Goal: Use online tool/utility: Utilize a website feature to perform a specific function

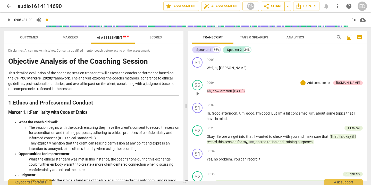
scroll to position [25, 0]
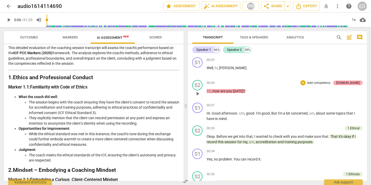
click at [353, 82] on div "[DOMAIN_NAME]" at bounding box center [347, 82] width 23 height 5
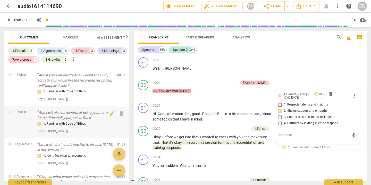
scroll to position [59, 0]
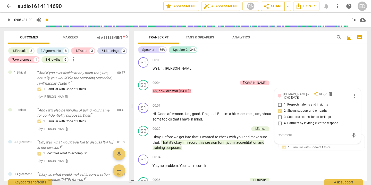
click at [73, 37] on span "Markers" at bounding box center [70, 37] width 15 height 4
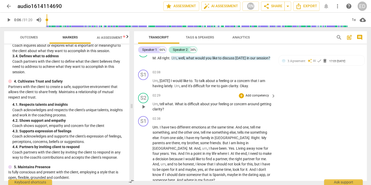
scroll to position [380, 0]
click at [241, 96] on div "+" at bounding box center [241, 95] width 5 height 5
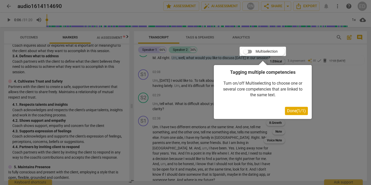
click at [245, 52] on div at bounding box center [262, 51] width 46 height 9
click at [247, 52] on div at bounding box center [262, 51] width 46 height 9
click at [286, 112] on button "Done ( 1 / 1 )" at bounding box center [296, 111] width 23 height 8
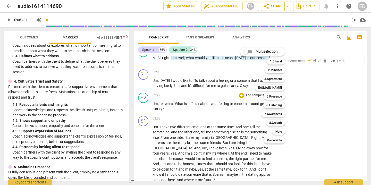
click at [246, 50] on input "Multiselection" at bounding box center [245, 51] width 12 height 12
checkbox input "true"
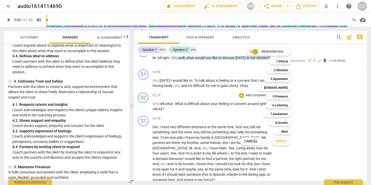
click at [307, 108] on div at bounding box center [185, 92] width 371 height 185
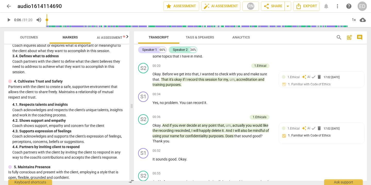
scroll to position [0, 0]
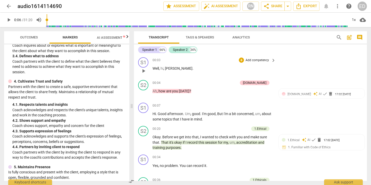
click at [178, 67] on p "Well , hi , [PERSON_NAME] ." at bounding box center [212, 68] width 121 height 5
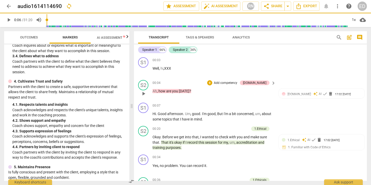
click at [255, 94] on div "00:04 + Add competency [DOMAIN_NAME] keyboard_arrow_right Ah , how are you [DAT…" at bounding box center [214, 89] width 124 height 19
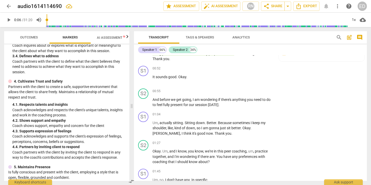
scroll to position [145, 0]
click at [256, 90] on p "Add competency" at bounding box center [257, 91] width 24 height 5
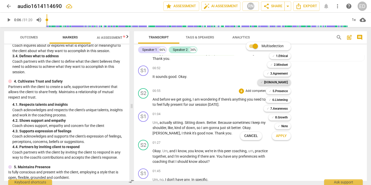
click at [279, 80] on b "[DOMAIN_NAME]" at bounding box center [276, 82] width 24 height 6
click at [277, 82] on div "✓ [DOMAIN_NAME]" at bounding box center [273, 82] width 33 height 6
click at [318, 108] on div at bounding box center [185, 92] width 371 height 185
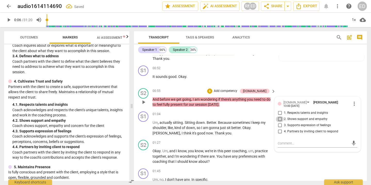
click at [279, 117] on input "2. Shows support and empathy" at bounding box center [280, 119] width 8 height 6
checkbox input "true"
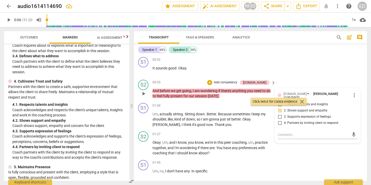
scroll to position [154, 0]
click at [280, 122] on input "4. Partners by inviting client to respond" at bounding box center [280, 122] width 8 height 6
checkbox input "true"
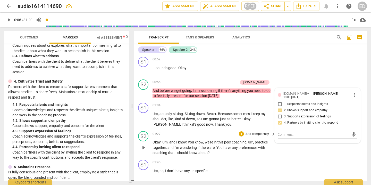
click at [335, 154] on div "S2 play_arrow pause 01:27 + Add competency keyboard_arrow_right Okay . Um , and…" at bounding box center [250, 143] width 233 height 29
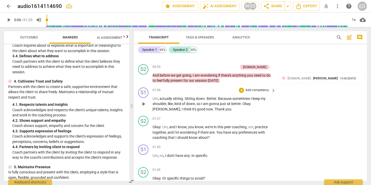
scroll to position [169, 0]
click at [242, 119] on div "+" at bounding box center [241, 118] width 5 height 5
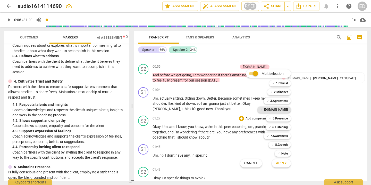
click at [277, 109] on b "[DOMAIN_NAME]" at bounding box center [276, 109] width 24 height 6
click at [276, 102] on b "3.Agreement" at bounding box center [279, 101] width 18 height 6
click at [310, 121] on div at bounding box center [185, 92] width 371 height 185
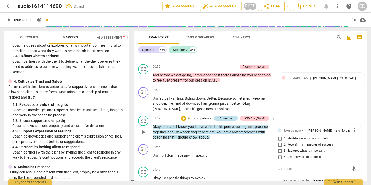
click at [235, 117] on div "3.Agreement" at bounding box center [226, 118] width 18 height 5
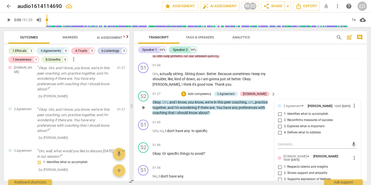
scroll to position [196, 0]
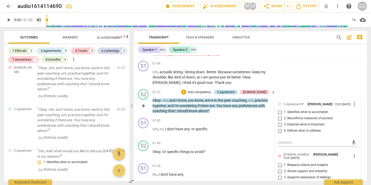
click at [235, 91] on div "3.Agreement" at bounding box center [226, 92] width 18 height 5
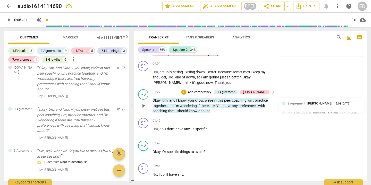
click at [251, 90] on div "+ Add competency 3.Agreement [DOMAIN_NAME]" at bounding box center [225, 92] width 88 height 6
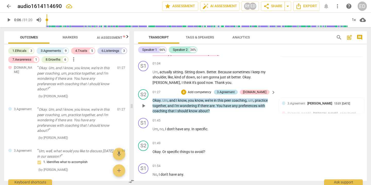
click at [234, 93] on div "3.Agreement" at bounding box center [226, 92] width 18 height 5
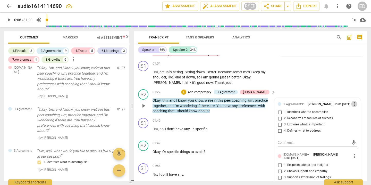
click at [353, 103] on span "more_vert" at bounding box center [354, 104] width 6 height 6
click at [356, 114] on li "Delete" at bounding box center [358, 114] width 18 height 10
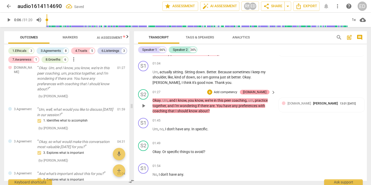
click at [261, 90] on div "[DOMAIN_NAME]" at bounding box center [254, 92] width 23 height 5
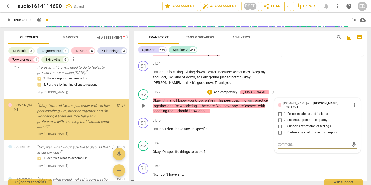
scroll to position [135, 0]
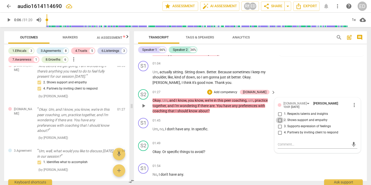
click at [278, 117] on input "2. Shows support and empathy" at bounding box center [280, 120] width 8 height 6
checkbox input "true"
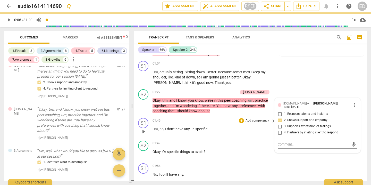
click at [261, 132] on div "01:45 + Add competency keyboard_arrow_right Um , no , I don't have any . In spe…" at bounding box center [214, 127] width 124 height 19
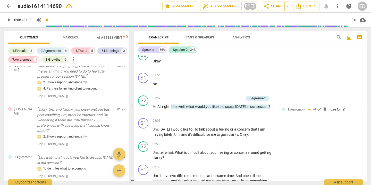
scroll to position [342, 0]
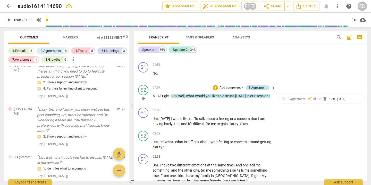
click at [258, 88] on div "3.Agreement" at bounding box center [257, 87] width 18 height 5
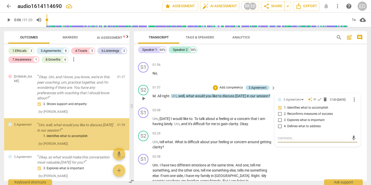
scroll to position [178, 0]
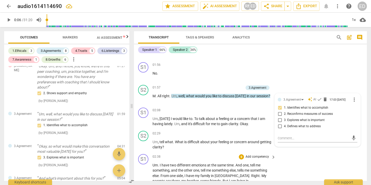
click at [322, 161] on div "S1 play_arrow pause 02:38 + Add competency keyboard_arrow_right Um . I have two…" at bounding box center [250, 187] width 233 height 71
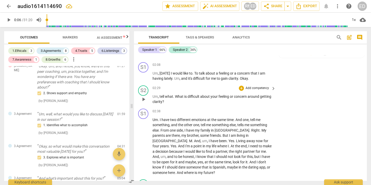
scroll to position [381, 0]
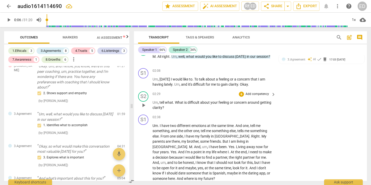
click at [260, 94] on p "Add competency" at bounding box center [257, 94] width 24 height 5
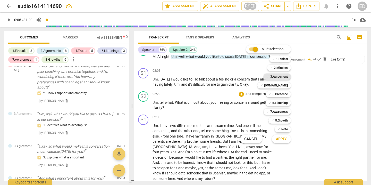
click at [275, 78] on b "3.Agreement" at bounding box center [279, 76] width 18 height 6
click at [308, 122] on div at bounding box center [185, 92] width 371 height 185
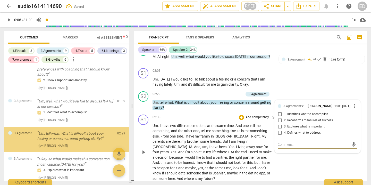
scroll to position [207, 0]
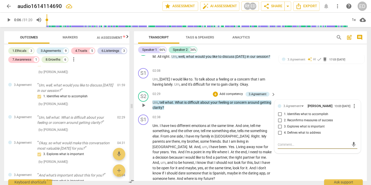
click at [279, 125] on input "3. Explores what is important" at bounding box center [280, 126] width 8 height 6
checkbox input "true"
click at [279, 134] on input "4. Defines what to address" at bounding box center [280, 133] width 8 height 6
checkbox input "true"
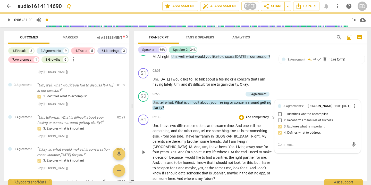
click at [252, 121] on div "02:38 + Add competency keyboard_arrow_right Um . I have two different emotions …" at bounding box center [214, 147] width 124 height 67
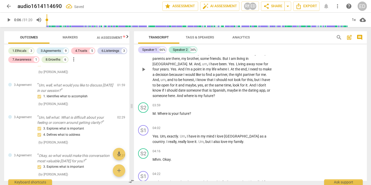
scroll to position [464, 0]
click at [255, 107] on p "Add competency" at bounding box center [257, 105] width 24 height 5
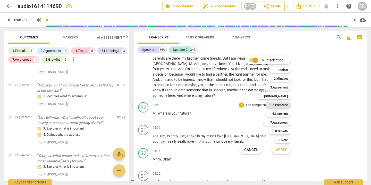
click at [274, 102] on b "5.Presence" at bounding box center [279, 105] width 15 height 6
click at [277, 112] on b "6.Listening" at bounding box center [279, 113] width 15 height 6
click at [298, 114] on div "Multiselection m ✓ 1.Ethical 1 ✓ 2.Mindset 2 ✓ 3.Agreement 3 ✓ [DOMAIN_NAME] 4 …" at bounding box center [269, 105] width 63 height 100
click at [325, 124] on div at bounding box center [185, 92] width 371 height 185
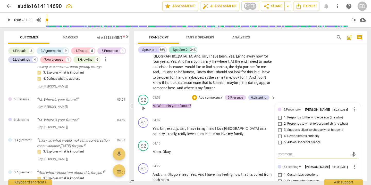
scroll to position [473, 0]
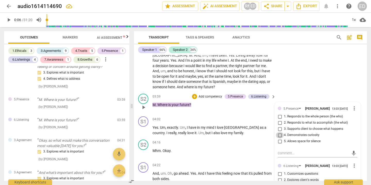
click at [279, 136] on input "4. Demonstrates curiosity" at bounding box center [280, 135] width 8 height 6
checkbox input "true"
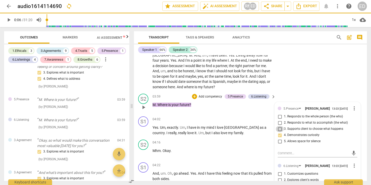
click at [279, 130] on input "3. Supports client to choose what happens" at bounding box center [280, 129] width 8 height 6
checkbox input "true"
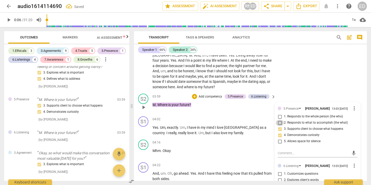
click at [279, 122] on input "2. Responds to what to accomplish (the what)" at bounding box center [280, 122] width 8 height 6
checkbox input "true"
click at [279, 116] on input "1. Responds to the whole person (the who)" at bounding box center [280, 116] width 8 height 6
checkbox input "true"
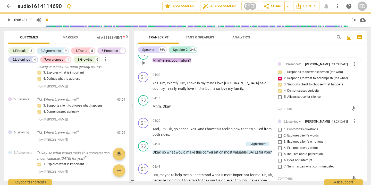
scroll to position [535, 0]
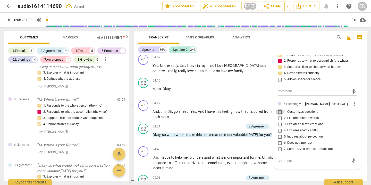
click at [279, 111] on input "1. Customizes questions" at bounding box center [280, 112] width 8 height 6
checkbox input "true"
click at [279, 120] on input "2. Explores client's words" at bounding box center [280, 118] width 8 height 6
checkbox input "true"
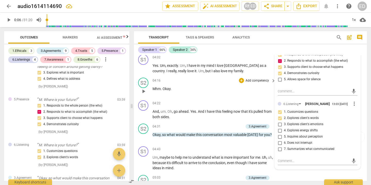
click at [260, 92] on div "04:16 + Add competency keyboard_arrow_right Mhm . Okay ." at bounding box center [214, 87] width 124 height 19
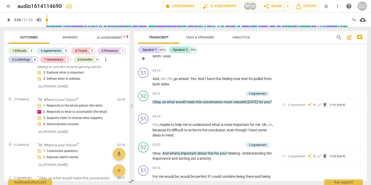
scroll to position [568, 0]
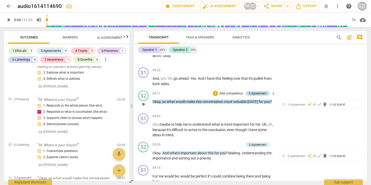
click at [258, 92] on div "3.Agreement" at bounding box center [257, 93] width 18 height 5
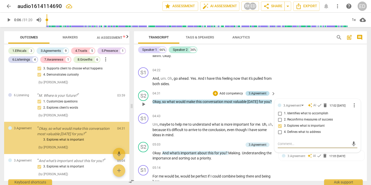
scroll to position [327, 0]
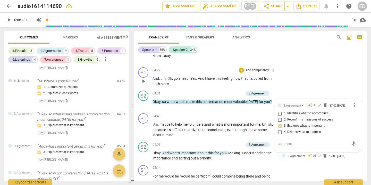
click at [298, 83] on div "S1 play_arrow pause 04:22 + Add competency keyboard_arrow_right And , um . Oh ,…" at bounding box center [250, 76] width 233 height 23
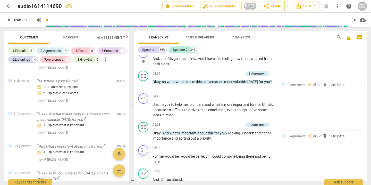
scroll to position [610, 0]
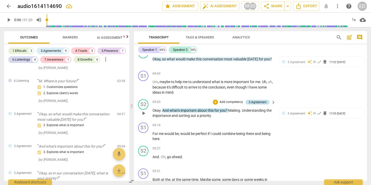
click at [259, 100] on div "3.Agreement" at bounding box center [257, 102] width 18 height 5
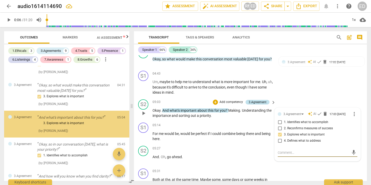
scroll to position [356, 0]
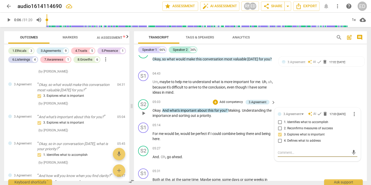
click at [279, 142] on input "4. Defines what to address" at bounding box center [280, 141] width 8 height 6
checkbox input "true"
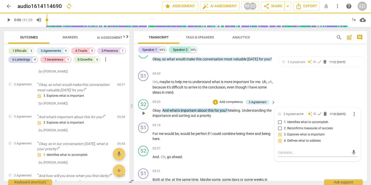
click at [300, 99] on div "S2 play_arrow pause 05:03 + Add competency 3.Agreement keyboard_arrow_right Oka…" at bounding box center [250, 108] width 233 height 23
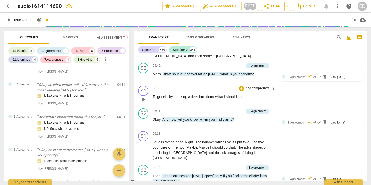
scroll to position [743, 0]
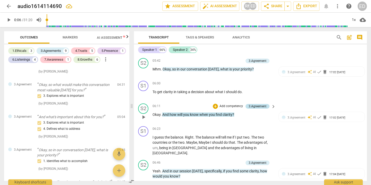
click at [256, 105] on div "3.Agreement" at bounding box center [257, 106] width 18 height 5
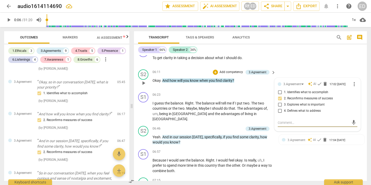
scroll to position [778, 0]
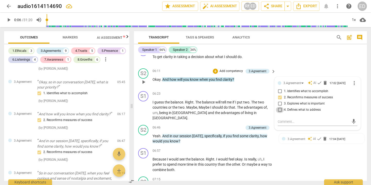
click at [279, 112] on input "4. Defines what to address" at bounding box center [280, 110] width 8 height 6
click at [280, 112] on input "4. Defines what to address" at bounding box center [280, 110] width 8 height 6
checkbox input "true"
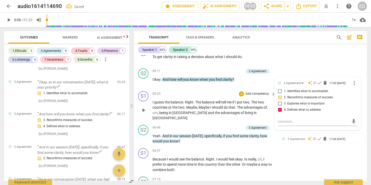
click at [254, 95] on p "Add competency" at bounding box center [257, 93] width 24 height 5
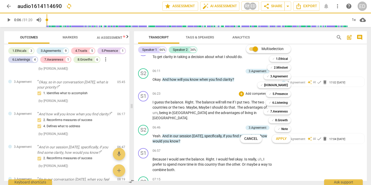
click at [324, 105] on div at bounding box center [185, 92] width 371 height 185
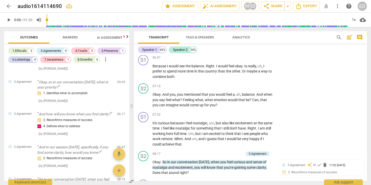
scroll to position [873, 0]
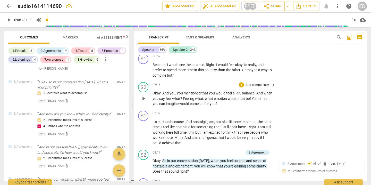
click at [244, 82] on div "+ Add competency" at bounding box center [254, 84] width 31 height 5
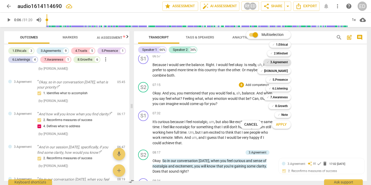
click at [276, 63] on b "3.Agreement" at bounding box center [279, 62] width 18 height 6
click at [278, 127] on button "Apply" at bounding box center [281, 124] width 19 height 9
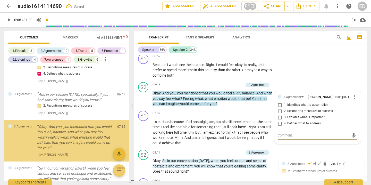
scroll to position [499, 0]
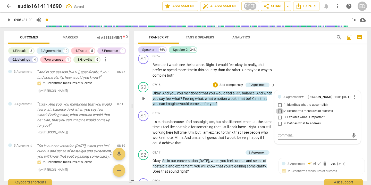
click at [278, 108] on input "2. Reconfirms measures of success" at bounding box center [280, 111] width 8 height 6
checkbox input "true"
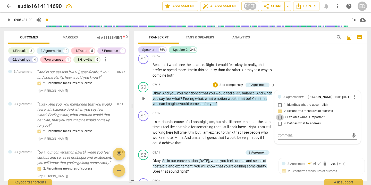
click at [278, 114] on input "3. Explores what is important" at bounding box center [280, 117] width 8 height 6
checkbox input "true"
click at [303, 74] on div "S1 play_arrow pause 06:57 + Add competency keyboard_arrow_right Because I would…" at bounding box center [250, 66] width 233 height 29
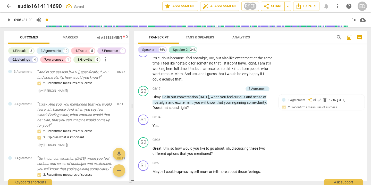
scroll to position [938, 0]
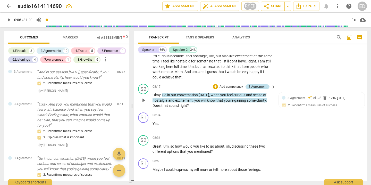
click at [259, 84] on div "3.Agreement" at bounding box center [257, 86] width 18 height 5
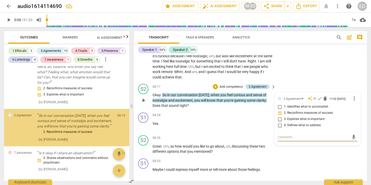
scroll to position [554, 0]
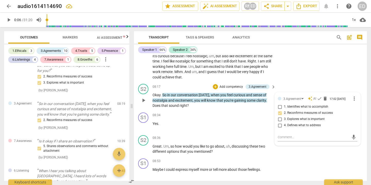
click at [295, 82] on div "S2 play_arrow pause 08:17 + Add competency 3.Agreement keyboard_arrow_right Oka…" at bounding box center [250, 96] width 233 height 29
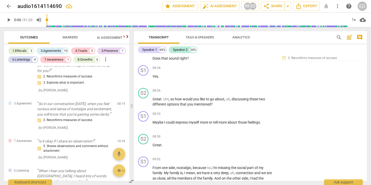
scroll to position [991, 0]
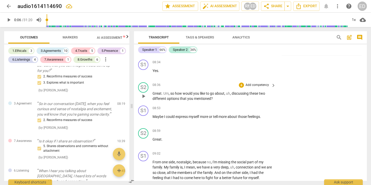
click at [255, 83] on p "Add competency" at bounding box center [257, 85] width 24 height 5
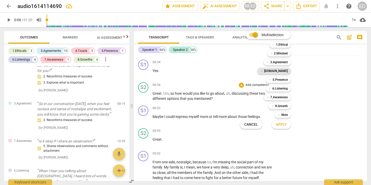
click at [280, 70] on b "[DOMAIN_NAME]" at bounding box center [276, 71] width 24 height 6
click at [280, 80] on b "5.Presence" at bounding box center [279, 79] width 15 height 6
click at [281, 88] on b "6.Listening" at bounding box center [279, 88] width 15 height 6
click at [281, 124] on span "Apply" at bounding box center [281, 124] width 11 height 5
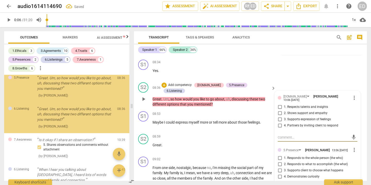
scroll to position [657, 0]
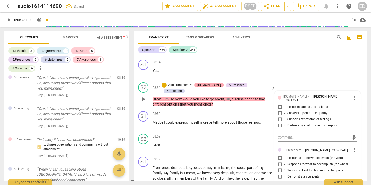
click at [216, 83] on div "[DOMAIN_NAME]" at bounding box center [208, 85] width 23 height 5
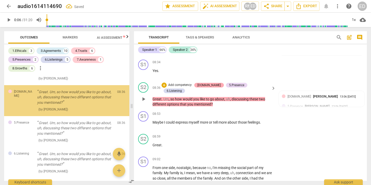
scroll to position [595, 0]
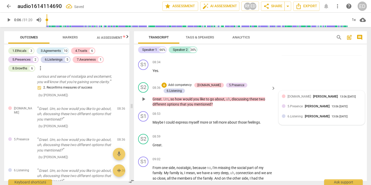
click at [292, 95] on span "[DOMAIN_NAME]" at bounding box center [298, 97] width 23 height 4
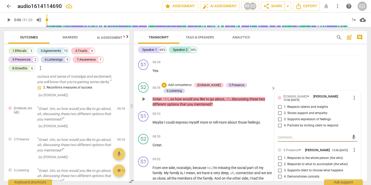
click at [280, 116] on input "3. Supports expression of feelings" at bounding box center [280, 119] width 8 height 6
checkbox input "true"
click at [278, 122] on input "4. Partners by inviting client to respond" at bounding box center [280, 125] width 8 height 6
checkbox input "true"
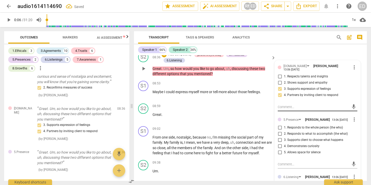
scroll to position [1022, 0]
click at [280, 130] on input "2. Responds to what to accomplish (the what)" at bounding box center [280, 133] width 8 height 6
checkbox input "true"
click at [280, 124] on input "1. Responds to the whole person (the who)" at bounding box center [280, 127] width 8 height 6
checkbox input "true"
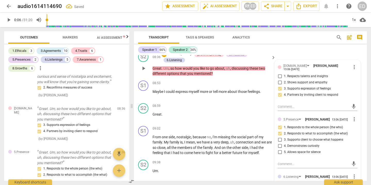
click at [279, 136] on input "3. Supports client to choose what happens" at bounding box center [280, 139] width 8 height 6
checkbox input "true"
click at [279, 143] on input "4. Demonstrates curiosity" at bounding box center [280, 146] width 8 height 6
checkbox input "true"
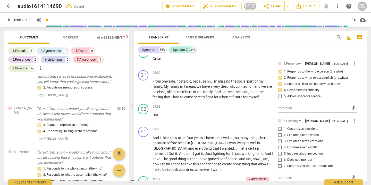
scroll to position [1079, 0]
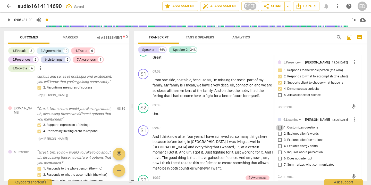
click at [279, 124] on input "1. Customizes questions" at bounding box center [280, 127] width 8 height 6
checkbox input "true"
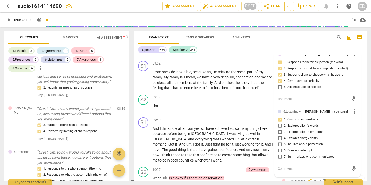
scroll to position [1088, 0]
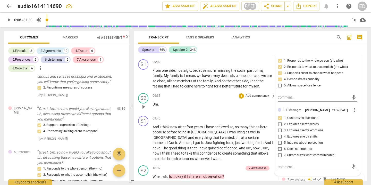
click at [241, 97] on div "09:38 + Add competency keyboard_arrow_right Um ." at bounding box center [214, 102] width 124 height 19
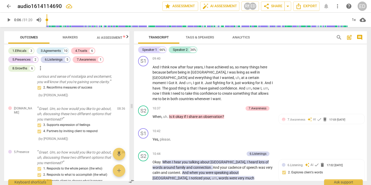
scroll to position [1150, 0]
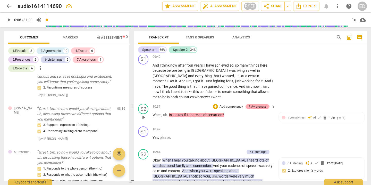
click at [250, 104] on div "7.Awareness" at bounding box center [257, 106] width 18 height 5
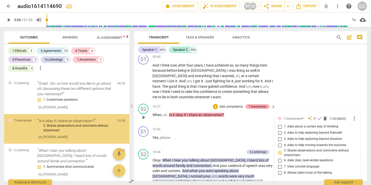
scroll to position [731, 0]
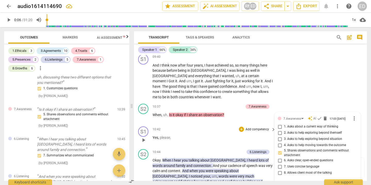
click at [227, 130] on div "10:42 + Add competency keyboard_arrow_right Yes , please ." at bounding box center [214, 135] width 124 height 19
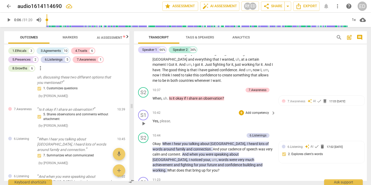
scroll to position [1183, 0]
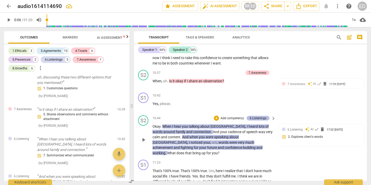
click at [253, 116] on div "6.Listenings" at bounding box center [258, 118] width 17 height 5
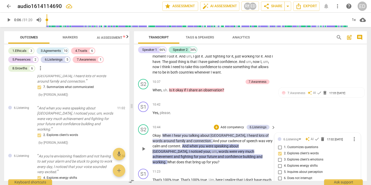
scroll to position [1172, 0]
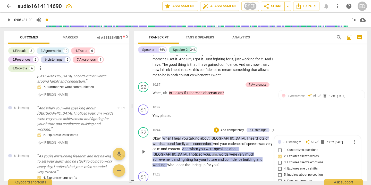
click at [234, 128] on p "Add competency" at bounding box center [232, 130] width 24 height 5
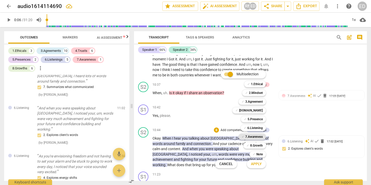
click at [254, 136] on b "7.Awareness" at bounding box center [254, 136] width 18 height 6
click at [254, 119] on b "5.Presence" at bounding box center [254, 119] width 15 height 6
click at [258, 162] on span "Apply" at bounding box center [256, 163] width 11 height 5
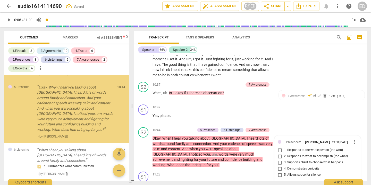
scroll to position [839, 0]
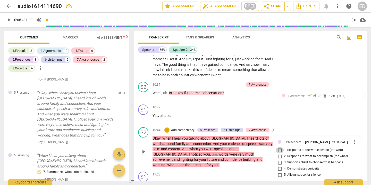
click at [278, 147] on input "1. Responds to the whole person (the who)" at bounding box center [280, 150] width 8 height 6
checkbox input "true"
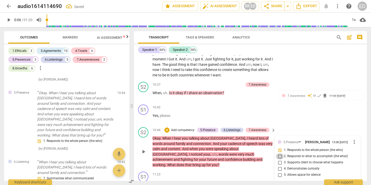
click at [280, 153] on input "2. Responds to what to accomplish (the what)" at bounding box center [280, 156] width 8 height 6
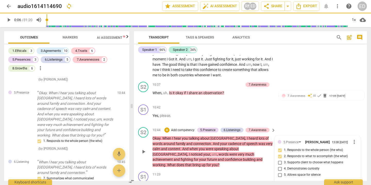
click at [280, 153] on input "2. Responds to what to accomplish (the what)" at bounding box center [280, 156] width 8 height 6
checkbox input "true"
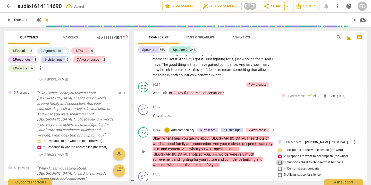
click at [279, 159] on input "3. Supports client to choose what happens" at bounding box center [280, 162] width 8 height 6
checkbox input "true"
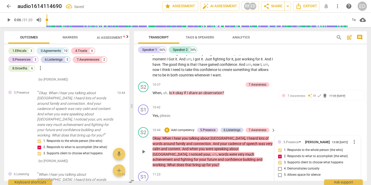
click at [279, 165] on input "4. Demonstrates curiosity" at bounding box center [280, 168] width 8 height 6
checkbox input "true"
click at [279, 171] on input "5. Allows space for silence" at bounding box center [280, 174] width 8 height 6
checkbox input "true"
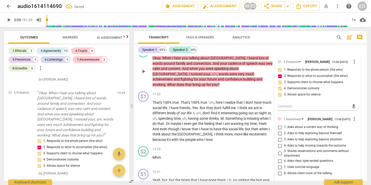
scroll to position [1252, 0]
click at [278, 150] on input "5. Shares observations and comments without attachment" at bounding box center [280, 153] width 8 height 6
checkbox input "true"
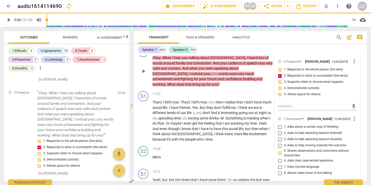
click at [279, 157] on input "6. Asks clear, open-ended questions" at bounding box center [280, 160] width 8 height 6
checkbox input "true"
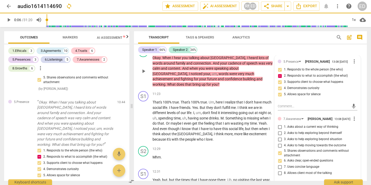
click at [280, 164] on input "7. Uses concise language" at bounding box center [280, 167] width 8 height 6
checkbox input "true"
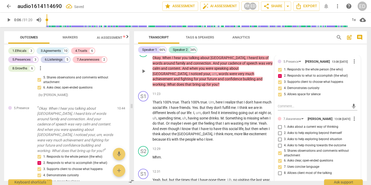
click at [279, 170] on input "8. Allows client most of the talking" at bounding box center [280, 173] width 8 height 6
checkbox input "true"
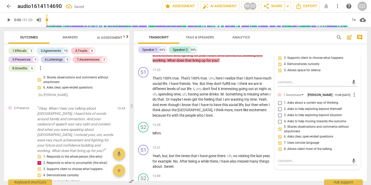
scroll to position [1280, 0]
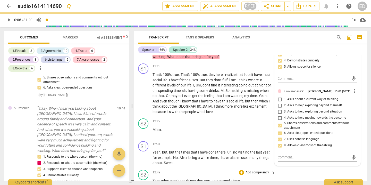
click at [304, 167] on div "S2 play_arrow pause 12:49 + Add competency keyboard_arrow_right Then what are t…" at bounding box center [250, 178] width 233 height 23
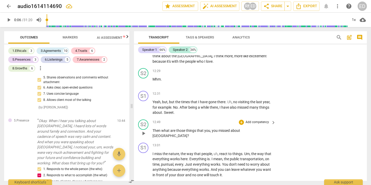
scroll to position [1338, 0]
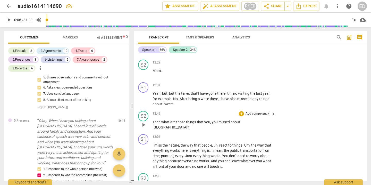
click at [263, 111] on p "Add competency" at bounding box center [257, 113] width 24 height 5
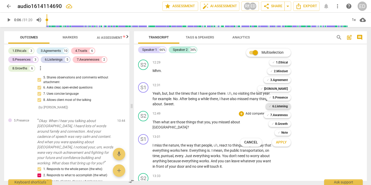
click at [279, 104] on b "6.Listening" at bounding box center [279, 106] width 15 height 6
click at [279, 115] on b "7.Awareness" at bounding box center [279, 115] width 18 height 6
click at [315, 123] on div at bounding box center [185, 92] width 371 height 185
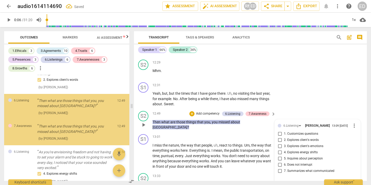
scroll to position [1043, 0]
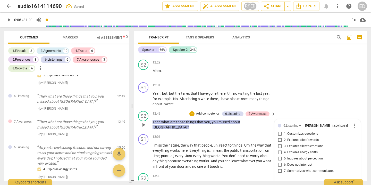
click at [305, 131] on span "1. Customizes questions" at bounding box center [301, 133] width 34 height 5
click at [284, 131] on input "1. Customizes questions" at bounding box center [280, 134] width 8 height 6
checkbox input "true"
click at [304, 138] on span "2. Explores client's words" at bounding box center [301, 140] width 35 height 5
click at [284, 137] on input "2. Explores client's words" at bounding box center [280, 140] width 8 height 6
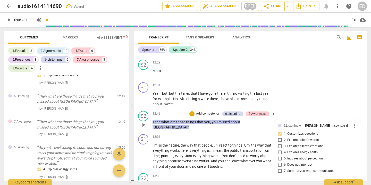
checkbox input "true"
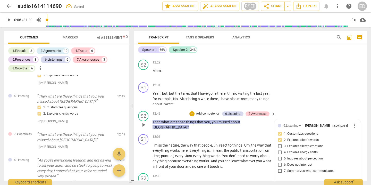
click at [302, 162] on span "6. Does not interrupt" at bounding box center [298, 164] width 28 height 5
click at [284, 161] on input "6. Does not interrupt" at bounding box center [280, 164] width 8 height 6
checkbox input "true"
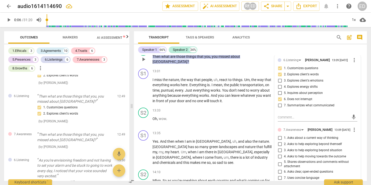
scroll to position [1404, 0]
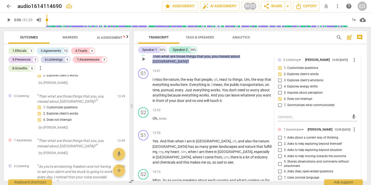
click at [278, 168] on input "6. Asks clear, open-ended questions" at bounding box center [280, 171] width 8 height 6
checkbox input "true"
click at [279, 174] on input "7. Uses concise language" at bounding box center [280, 177] width 8 height 6
checkbox input "true"
click at [279, 181] on input "8. Allows client most of the talking" at bounding box center [280, 184] width 8 height 6
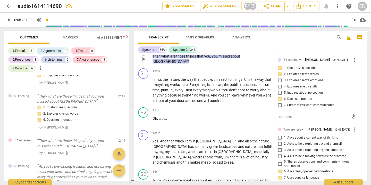
checkbox input "true"
click at [253, 128] on div "S1 play_arrow pause 13:35 + Add competency keyboard_arrow_right Yes . And then …" at bounding box center [250, 147] width 233 height 39
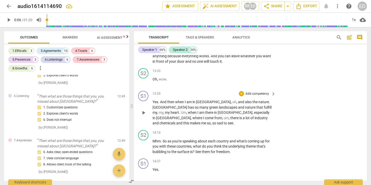
scroll to position [1446, 0]
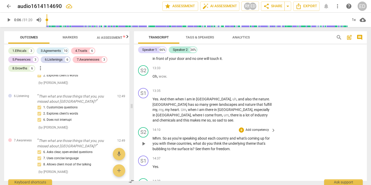
click at [258, 127] on p "Add competency" at bounding box center [257, 129] width 24 height 5
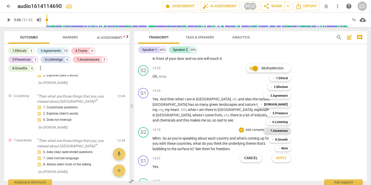
click at [280, 128] on b "7.Awareness" at bounding box center [279, 130] width 18 height 6
click at [310, 133] on div at bounding box center [185, 92] width 371 height 185
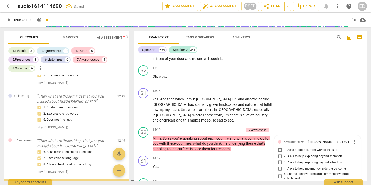
scroll to position [1519, 0]
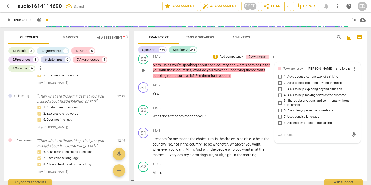
click at [278, 86] on input "3. Asks to help exploring beyond situation" at bounding box center [280, 89] width 8 height 6
checkbox input "true"
click at [279, 74] on input "1. Asks about a current way of thinking" at bounding box center [280, 77] width 8 height 6
checkbox input "true"
click at [280, 80] on input "2. Asks to help exploring beyond themself" at bounding box center [280, 83] width 8 height 6
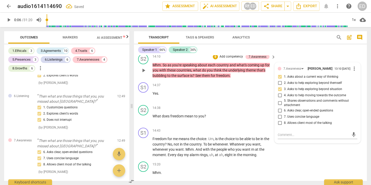
checkbox input "true"
click at [279, 92] on input "4. Asks to help moving towards the outcome" at bounding box center [280, 95] width 8 height 6
checkbox input "true"
click at [278, 100] on input "5. Shares observations and comments without attachment" at bounding box center [280, 103] width 8 height 6
checkbox input "true"
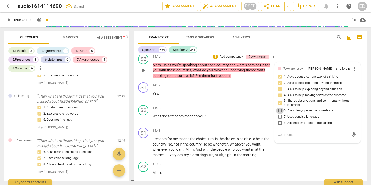
click at [280, 107] on input "6. Asks clear, open-ended questions" at bounding box center [280, 110] width 8 height 6
checkbox input "true"
click at [279, 114] on input "7. Uses concise language" at bounding box center [280, 117] width 8 height 6
checkbox input "true"
click at [279, 120] on input "8. Allows client most of the talking" at bounding box center [280, 123] width 8 height 6
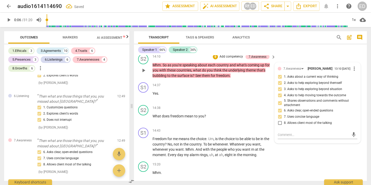
checkbox input "true"
click at [254, 113] on p "What does freedom mean to you ?" at bounding box center [212, 115] width 121 height 5
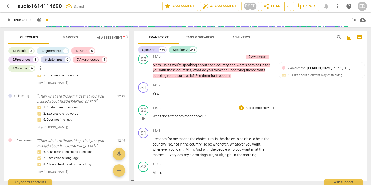
click at [259, 106] on p "Add competency" at bounding box center [257, 108] width 24 height 5
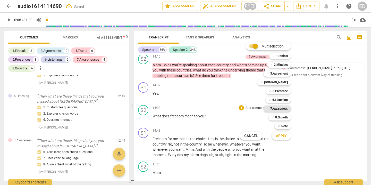
click at [276, 107] on b "7.Awareness" at bounding box center [279, 108] width 18 height 6
click at [310, 121] on div at bounding box center [185, 92] width 371 height 185
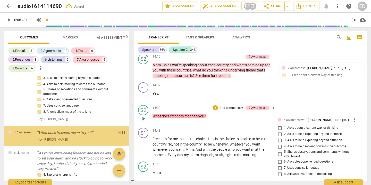
scroll to position [1198, 0]
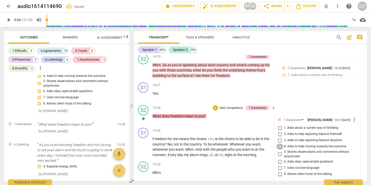
click at [279, 143] on input "4. Asks to help moving towards the outcome" at bounding box center [280, 146] width 8 height 6
checkbox input "true"
click at [279, 137] on input "3. Asks to help exploring beyond situation" at bounding box center [280, 140] width 8 height 6
checkbox input "true"
click at [279, 131] on input "2. Asks to help exploring beyond themself" at bounding box center [280, 134] width 8 height 6
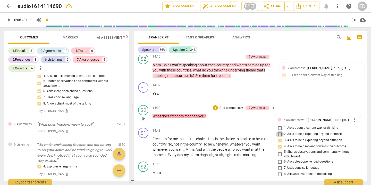
checkbox input "true"
click at [278, 125] on input "1. Asks about a current way of thinking" at bounding box center [280, 128] width 8 height 6
checkbox input "true"
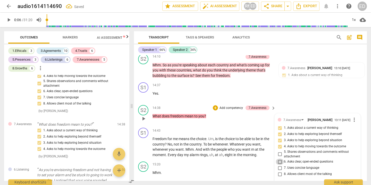
click at [278, 158] on input "6. Asks clear, open-ended questions" at bounding box center [280, 161] width 8 height 6
checkbox input "true"
click at [278, 165] on input "7. Uses concise language" at bounding box center [280, 168] width 8 height 6
checkbox input "true"
click at [279, 171] on input "8. Allows client most of the talking" at bounding box center [280, 174] width 8 height 6
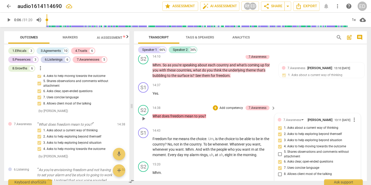
checkbox input "true"
click at [258, 161] on div "15:20 + Add competency keyboard_arrow_right Mhm ." at bounding box center [214, 170] width 124 height 19
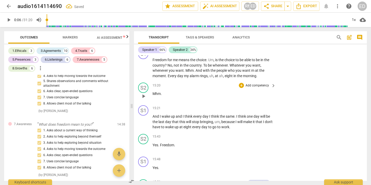
scroll to position [1605, 0]
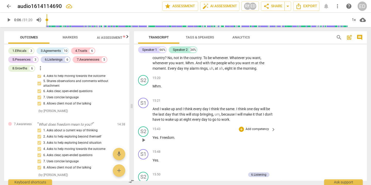
click at [256, 127] on p "Add competency" at bounding box center [257, 129] width 24 height 5
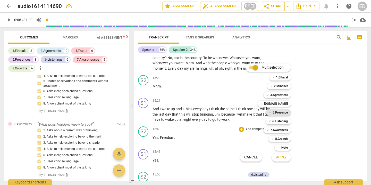
click at [279, 114] on b "5.Presence" at bounding box center [279, 112] width 15 height 6
click at [311, 124] on div at bounding box center [185, 92] width 371 height 185
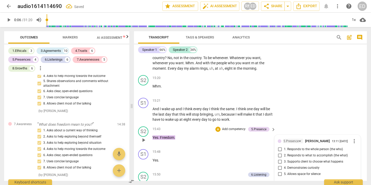
scroll to position [1262, 0]
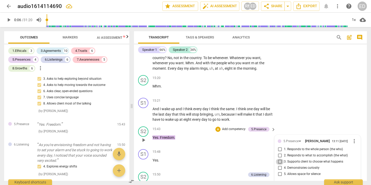
click at [279, 158] on input "3. Supports client to choose what happens" at bounding box center [280, 161] width 8 height 6
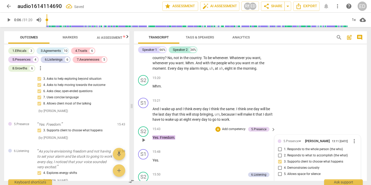
click at [279, 158] on input "3. Supports client to choose what happens" at bounding box center [280, 161] width 8 height 6
checkbox input "true"
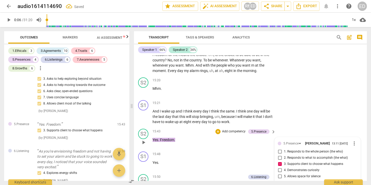
scroll to position [1600, 0]
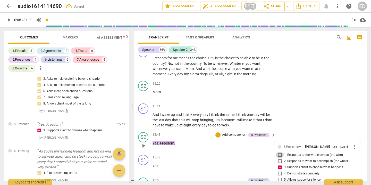
click at [278, 152] on input "1. Responds to the whole person (the who)" at bounding box center [280, 155] width 8 height 6
checkbox input "true"
click at [293, 130] on div "S2 play_arrow pause 15:43 + Add competency 5.Presence keyboard_arrow_right Yes …" at bounding box center [250, 141] width 233 height 23
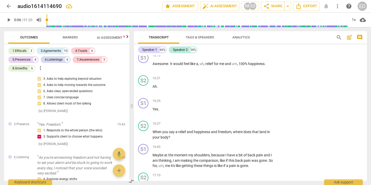
scroll to position [1761, 0]
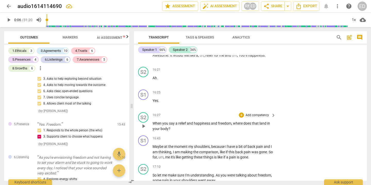
click at [261, 113] on p "Add competency" at bounding box center [257, 115] width 24 height 5
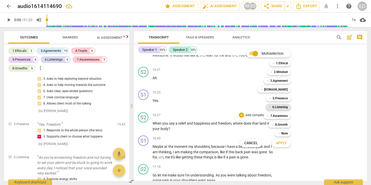
click at [278, 107] on b "6.Listening" at bounding box center [279, 107] width 15 height 6
click at [307, 123] on div at bounding box center [185, 92] width 371 height 185
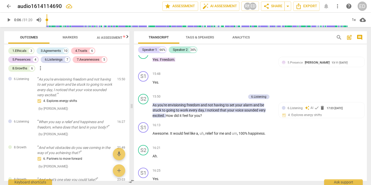
scroll to position [1678, 0]
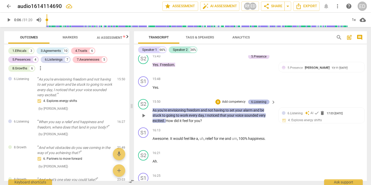
click at [262, 99] on div "6.Listening" at bounding box center [258, 101] width 15 height 5
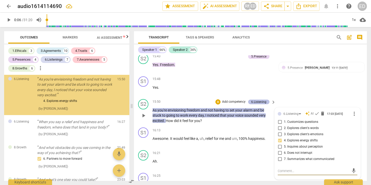
scroll to position [1306, 0]
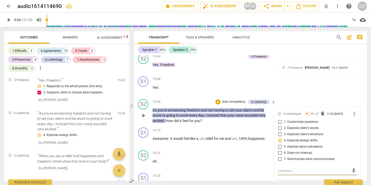
click at [279, 156] on input "7. Summarizes what communicated" at bounding box center [280, 159] width 8 height 6
checkbox input "true"
click at [241, 173] on div "+" at bounding box center [241, 175] width 5 height 5
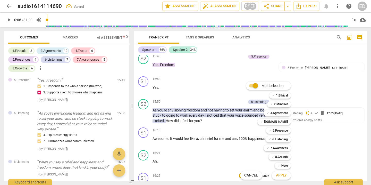
click at [142, 8] on div at bounding box center [185, 92] width 371 height 185
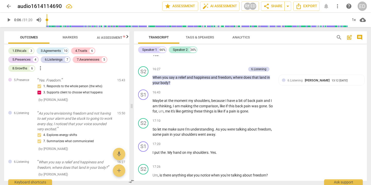
scroll to position [1815, 0]
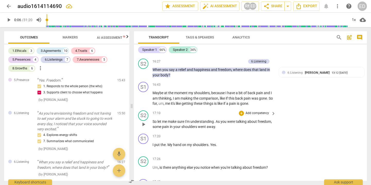
click at [255, 111] on p "Add competency" at bounding box center [257, 113] width 24 height 5
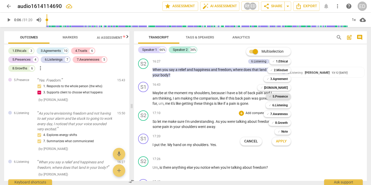
click at [280, 96] on b "5.Presence" at bounding box center [279, 96] width 15 height 6
click at [310, 120] on div at bounding box center [185, 92] width 371 height 185
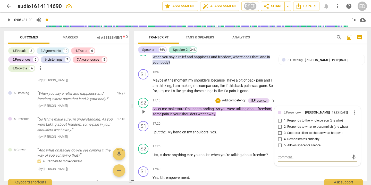
scroll to position [1831, 0]
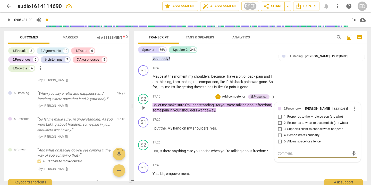
click at [278, 132] on input "4. Demonstrates curiosity" at bounding box center [280, 135] width 8 height 6
checkbox input "true"
click at [259, 138] on div "S2 play_arrow pause 17:26 + Add competency keyboard_arrow_right Um , is there a…" at bounding box center [250, 149] width 233 height 23
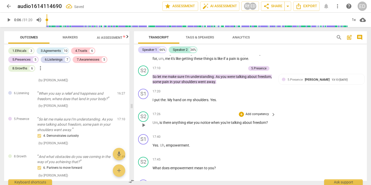
scroll to position [1860, 0]
click at [265, 111] on p "Add competency" at bounding box center [257, 113] width 24 height 5
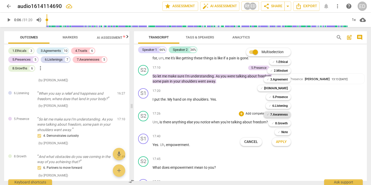
click at [277, 112] on b "7.Awareness" at bounding box center [279, 114] width 18 height 6
click at [313, 112] on div at bounding box center [185, 92] width 371 height 185
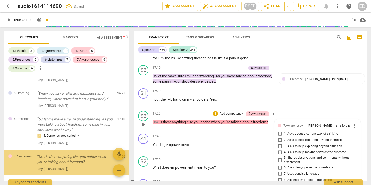
scroll to position [1409, 0]
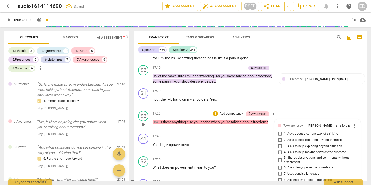
click at [280, 143] on input "3. Asks to help exploring beyond situation" at bounding box center [280, 146] width 8 height 6
checkbox input "true"
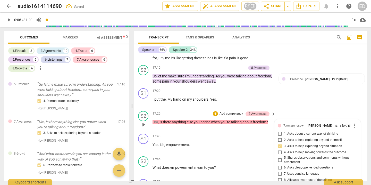
click at [279, 149] on input "4. Asks to help moving towards the outcome" at bounding box center [280, 152] width 8 height 6
checkbox input "true"
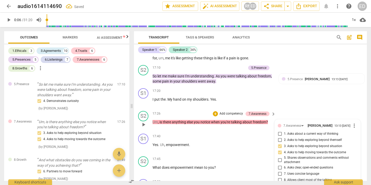
click at [282, 137] on input "2. Asks to help exploring beyond themself" at bounding box center [280, 140] width 8 height 6
checkbox input "true"
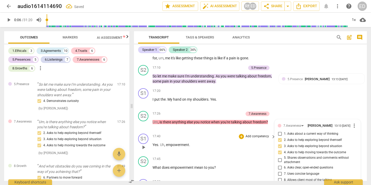
click at [257, 135] on div "S1 play_arrow pause 17:40 + Add competency keyboard_arrow_right Yes . Uh , empo…" at bounding box center [250, 142] width 233 height 23
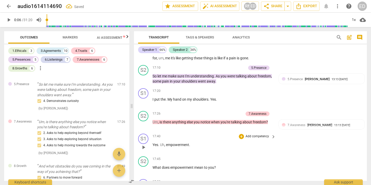
scroll to position [1872, 0]
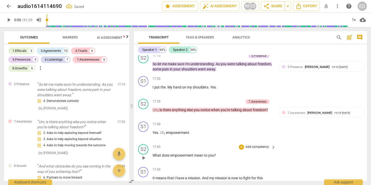
click at [258, 144] on p "Add competency" at bounding box center [257, 146] width 24 height 5
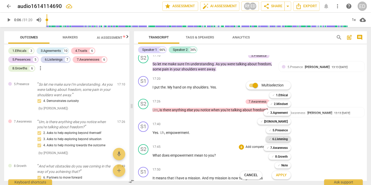
click at [279, 138] on b "6.Listening" at bounding box center [279, 139] width 15 height 6
click at [279, 145] on b "7.Awareness" at bounding box center [279, 147] width 18 height 6
click at [308, 145] on div at bounding box center [185, 92] width 371 height 185
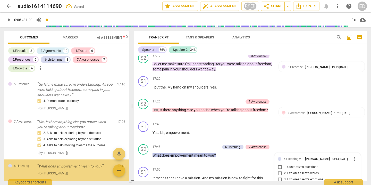
scroll to position [1953, 0]
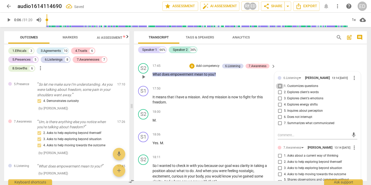
click at [279, 83] on input "1. Customizes questions" at bounding box center [280, 86] width 8 height 6
checkbox input "true"
click at [279, 89] on input "2. Explores client's words" at bounding box center [280, 92] width 8 height 6
checkbox input "true"
click at [279, 95] on input "3. Explores client's emotions" at bounding box center [280, 98] width 8 height 6
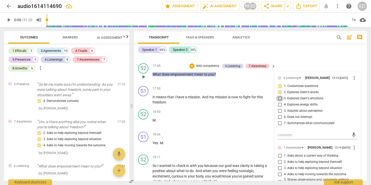
checkbox input "true"
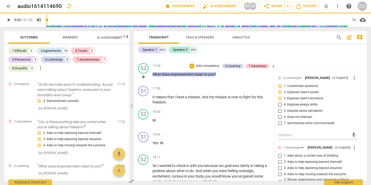
click at [279, 108] on input "5. Inquires about perception" at bounding box center [280, 111] width 8 height 6
checkbox input "true"
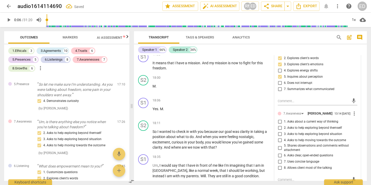
scroll to position [1998, 0]
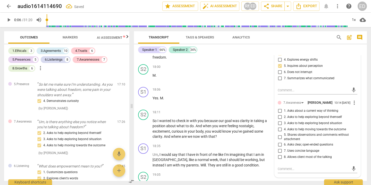
click at [297, 108] on span "1. Asks about a current way of thinking" at bounding box center [311, 110] width 54 height 5
click at [284, 108] on input "1. Asks about a current way of thinking" at bounding box center [280, 111] width 8 height 6
checkbox input "true"
click at [297, 115] on span "2. Asks to help exploring beyond themself" at bounding box center [313, 117] width 58 height 5
click at [284, 114] on input "2. Asks to help exploring beyond themself" at bounding box center [280, 117] width 8 height 6
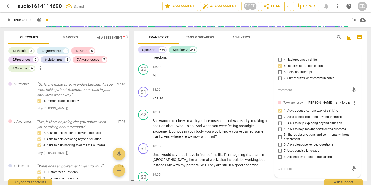
checkbox input "true"
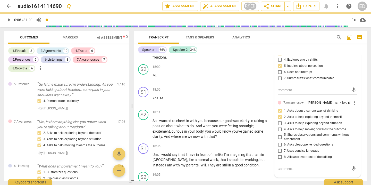
click at [297, 121] on span "3. Asks to help exploring beyond situation" at bounding box center [313, 123] width 58 height 5
click at [284, 120] on input "3. Asks to help exploring beyond situation" at bounding box center [280, 123] width 8 height 6
checkbox input "true"
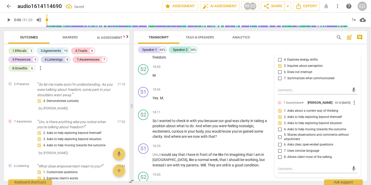
click at [285, 148] on span "7. Uses concise language" at bounding box center [301, 150] width 35 height 5
click at [284, 148] on input "7. Uses concise language" at bounding box center [280, 151] width 8 height 6
checkbox input "true"
click at [285, 142] on span "6. Asks clear, open-ended questions" at bounding box center [308, 144] width 49 height 5
click at [284, 141] on input "6. Asks clear, open-ended questions" at bounding box center [280, 144] width 8 height 6
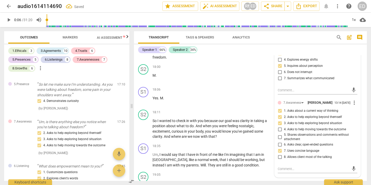
checkbox input "true"
click at [280, 154] on input "8. Allows client most of the talking" at bounding box center [280, 157] width 8 height 6
checkbox input "true"
click at [258, 107] on div "S2 play_arrow pause 18:11 + Add competency keyboard_arrow_right So I wanted to …" at bounding box center [250, 124] width 233 height 34
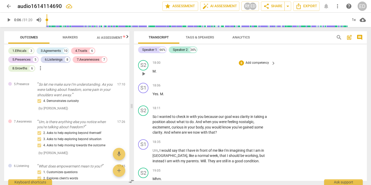
scroll to position [2004, 0]
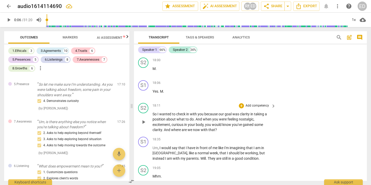
click at [259, 103] on p "Add competency" at bounding box center [257, 105] width 24 height 5
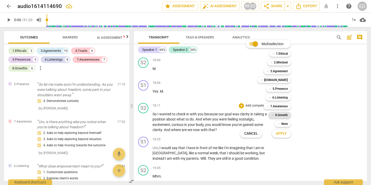
click at [277, 114] on b "8.Growth" at bounding box center [281, 115] width 13 height 6
click at [315, 117] on div at bounding box center [185, 92] width 371 height 185
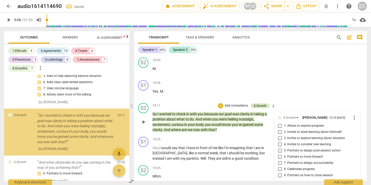
scroll to position [1567, 0]
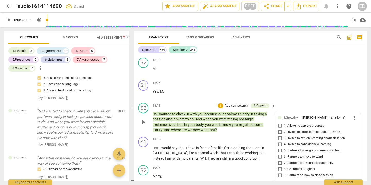
click at [287, 123] on span "1. Allows to explore progress" at bounding box center [304, 125] width 40 height 5
click at [284, 123] on input "1. Allows to explore progress" at bounding box center [280, 126] width 8 height 6
checkbox input "true"
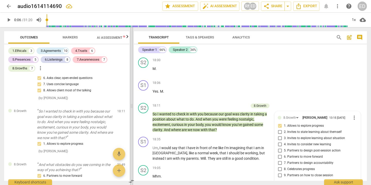
click at [133, 87] on span at bounding box center [131, 106] width 3 height 158
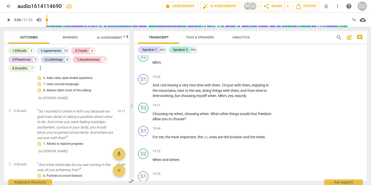
scroll to position [2118, 0]
click at [265, 103] on p "Add competency" at bounding box center [257, 105] width 24 height 5
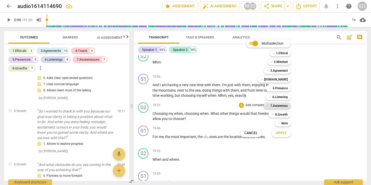
click at [278, 105] on b "7.Awareness" at bounding box center [279, 105] width 18 height 6
click at [301, 122] on div at bounding box center [185, 92] width 371 height 185
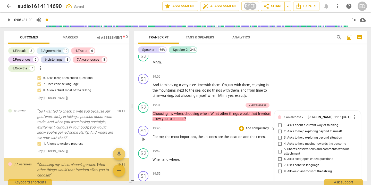
scroll to position [1612, 0]
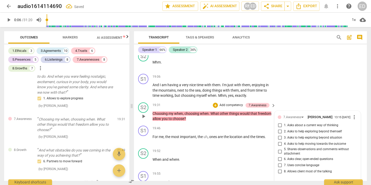
click at [279, 122] on input "1. Asks about a current way of thinking" at bounding box center [280, 125] width 8 height 6
checkbox input "true"
click at [280, 128] on input "2. Asks to help exploring beyond themself" at bounding box center [280, 131] width 8 height 6
checkbox input "true"
click at [279, 134] on input "3. Asks to help exploring beyond situation" at bounding box center [280, 137] width 8 height 6
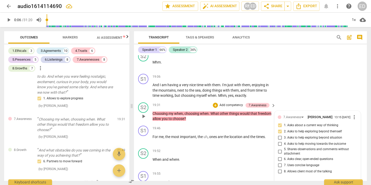
checkbox input "true"
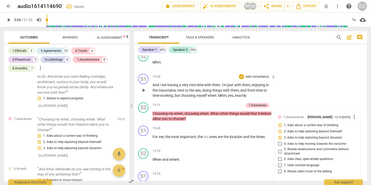
click at [302, 82] on div "S1 play_arrow pause 19:06 + Add competency keyboard_arrow_right And I am having…" at bounding box center [250, 86] width 233 height 29
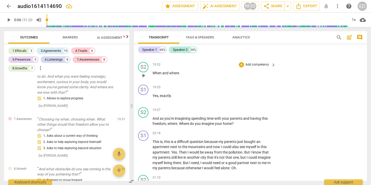
scroll to position [2206, 0]
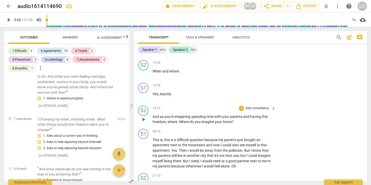
click at [258, 106] on p "Add competency" at bounding box center [257, 108] width 24 height 5
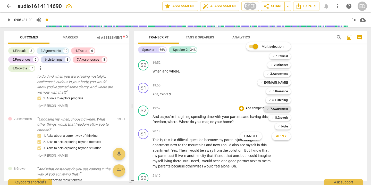
click at [277, 109] on b "7.Awareness" at bounding box center [279, 109] width 18 height 6
click at [306, 129] on div at bounding box center [185, 92] width 371 height 185
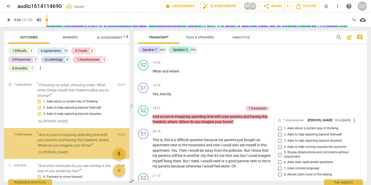
scroll to position [1662, 0]
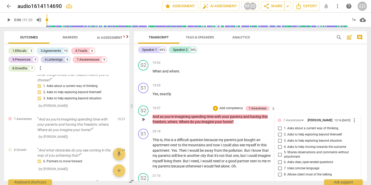
click at [279, 144] on input "4. Asks to help moving towards the outcome" at bounding box center [280, 147] width 8 height 6
checkbox input "true"
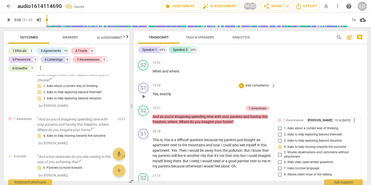
click at [302, 81] on div "S1 play_arrow pause 19:55 + Add competency keyboard_arrow_right Yes , exactly ." at bounding box center [250, 92] width 233 height 23
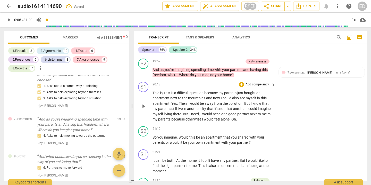
scroll to position [2254, 0]
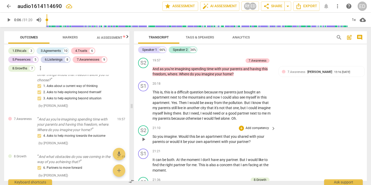
click at [261, 126] on p "Add competency" at bounding box center [257, 128] width 24 height 5
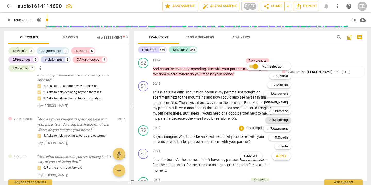
click at [279, 119] on b "6.Listening" at bounding box center [279, 120] width 15 height 6
click at [303, 134] on div at bounding box center [185, 92] width 371 height 185
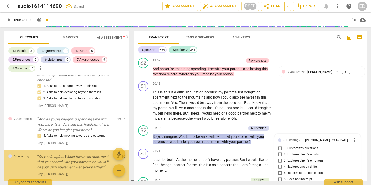
scroll to position [2255, 0]
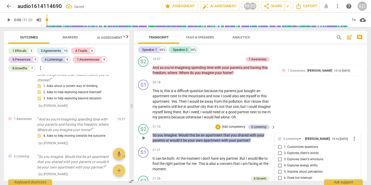
click at [293, 144] on span "1. Customizes questions" at bounding box center [301, 146] width 34 height 5
click at [284, 144] on input "1. Customizes questions" at bounding box center [280, 147] width 8 height 6
checkbox input "true"
click at [293, 169] on span "5. Inquires about perception" at bounding box center [303, 171] width 39 height 5
click at [284, 168] on input "5. Inquires about perception" at bounding box center [280, 171] width 8 height 6
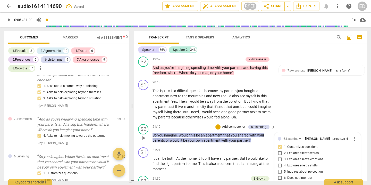
checkbox input "true"
click at [279, 181] on input "7. Summarizes what communicated" at bounding box center [280, 184] width 8 height 6
checkbox input "true"
click at [302, 122] on div "S2 play_arrow pause 21:10 + Add competency 6.Listening keyboard_arrow_right So …" at bounding box center [250, 133] width 233 height 23
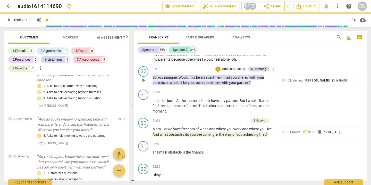
scroll to position [2313, 0]
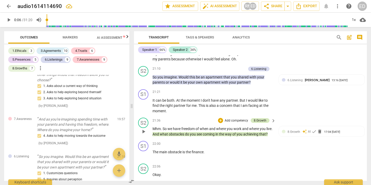
click at [259, 118] on div "8.Growth" at bounding box center [260, 120] width 13 height 5
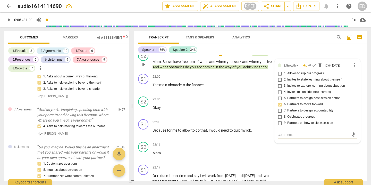
scroll to position [1749, 0]
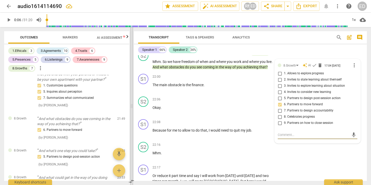
click at [132, 119] on span at bounding box center [131, 106] width 3 height 158
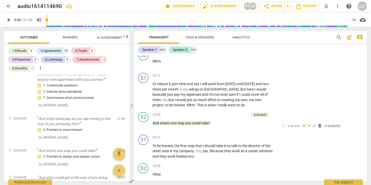
scroll to position [2482, 0]
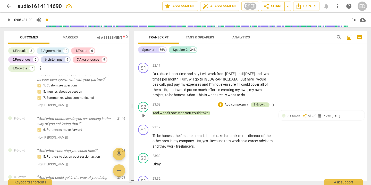
click at [254, 102] on div "8.Growth" at bounding box center [260, 104] width 13 height 5
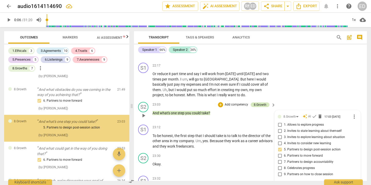
scroll to position [1779, 0]
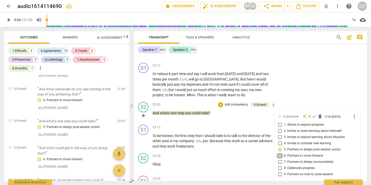
click at [278, 152] on input "6. Partners to move forward" at bounding box center [280, 155] width 8 height 6
checkbox input "true"
click at [279, 159] on input "7. Partners to design accountability" at bounding box center [280, 162] width 8 height 6
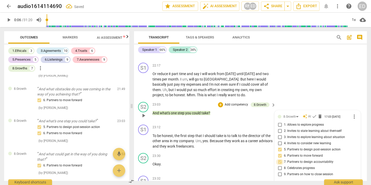
click at [279, 159] on input "7. Partners to design accountability" at bounding box center [280, 162] width 8 height 6
checkbox input "true"
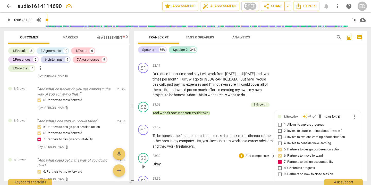
click at [238, 156] on div "23:30 + Add competency keyboard_arrow_right Okay ." at bounding box center [214, 162] width 124 height 19
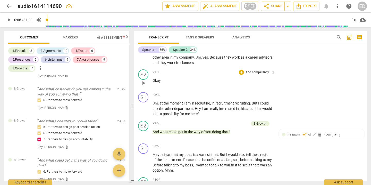
scroll to position [2568, 0]
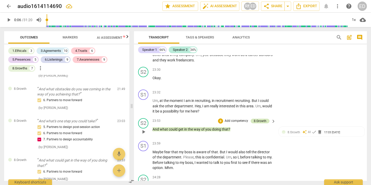
click at [255, 118] on div "8.Growth" at bounding box center [260, 120] width 13 height 5
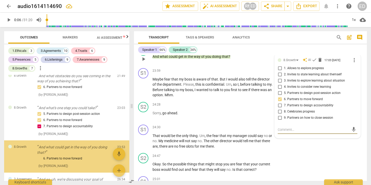
scroll to position [1821, 0]
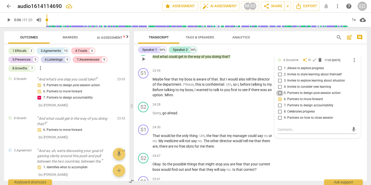
click at [276, 90] on input "5. Partners to design post-session action" at bounding box center [280, 93] width 8 height 6
checkbox input "true"
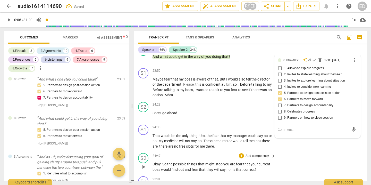
click at [298, 152] on div "S2 play_arrow pause 24:47 + Add competency keyboard_arrow_right Okay . So the p…" at bounding box center [250, 162] width 233 height 23
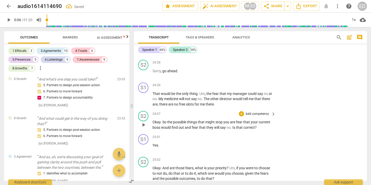
scroll to position [2683, 0]
click at [259, 111] on p "Add competency" at bounding box center [257, 113] width 24 height 5
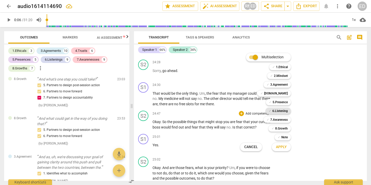
click at [279, 110] on b "6.Listening" at bounding box center [279, 111] width 15 height 6
click at [277, 120] on b "7.Awareness" at bounding box center [279, 119] width 18 height 6
click at [320, 141] on div at bounding box center [185, 92] width 371 height 185
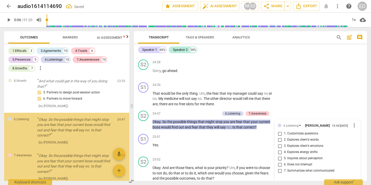
scroll to position [1897, 0]
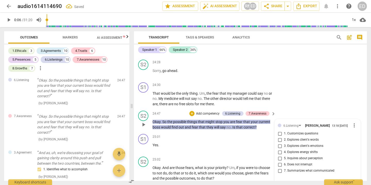
click at [298, 137] on span "2. Explores client's words" at bounding box center [301, 139] width 35 height 5
click at [284, 136] on input "2. Explores client's words" at bounding box center [280, 139] width 8 height 6
checkbox input "true"
click at [297, 143] on span "3. Explores client's emotions" at bounding box center [303, 145] width 39 height 5
click at [284, 143] on input "3. Explores client's emotions" at bounding box center [280, 146] width 8 height 6
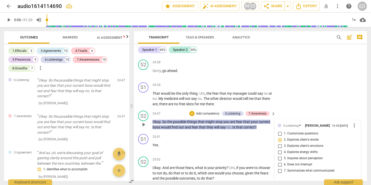
checkbox input "true"
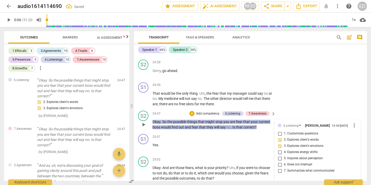
click at [293, 168] on span "7. Summarizes what communicated" at bounding box center [309, 170] width 50 height 5
click at [284, 167] on input "7. Summarizes what communicated" at bounding box center [280, 170] width 8 height 6
checkbox input "true"
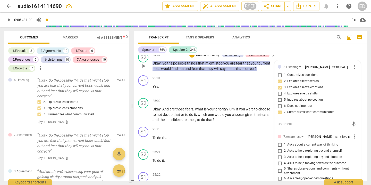
scroll to position [2738, 0]
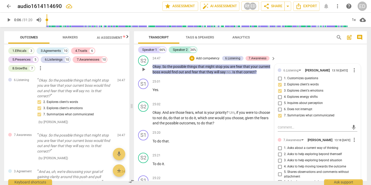
click at [318, 145] on span "1. Asks about a current way of thinking" at bounding box center [311, 147] width 54 height 5
click at [284, 145] on input "1. Asks about a current way of thinking" at bounding box center [280, 148] width 8 height 6
checkbox input "true"
click at [230, 158] on div "25:21 + Add competency keyboard_arrow_right To do it ." at bounding box center [214, 161] width 124 height 19
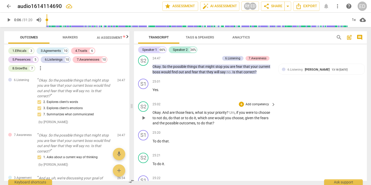
click at [255, 102] on p "Add competency" at bounding box center [257, 104] width 24 height 5
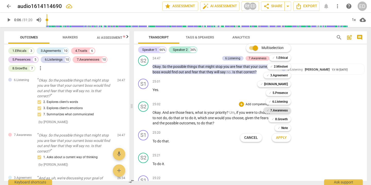
click at [281, 112] on b "7.Awareness" at bounding box center [279, 110] width 18 height 6
click at [309, 119] on div at bounding box center [185, 92] width 371 height 185
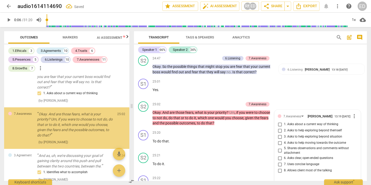
scroll to position [1961, 0]
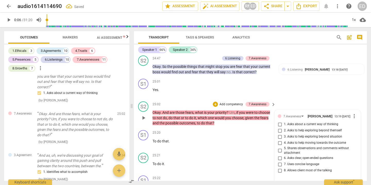
click at [305, 122] on span "1. Asks about a current way of thinking" at bounding box center [311, 124] width 54 height 5
click at [284, 121] on input "1. Asks about a current way of thinking" at bounding box center [280, 124] width 8 height 6
checkbox input "true"
click at [302, 128] on span "2. Asks to help exploring beyond themself" at bounding box center [313, 130] width 58 height 5
click at [284, 127] on input "2. Asks to help exploring beyond themself" at bounding box center [280, 130] width 8 height 6
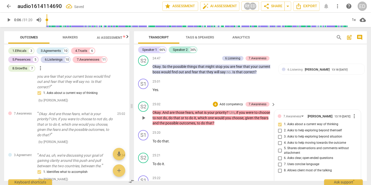
checkbox input "true"
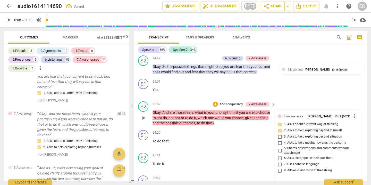
click at [301, 140] on span "4. Asks to help moving towards the outcome" at bounding box center [315, 142] width 62 height 5
click at [284, 140] on input "4. Asks to help moving towards the outcome" at bounding box center [280, 143] width 8 height 6
checkbox input "true"
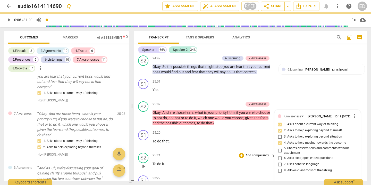
click at [254, 153] on p "Add competency" at bounding box center [257, 155] width 24 height 5
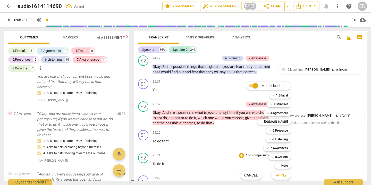
click at [340, 134] on div at bounding box center [185, 92] width 371 height 185
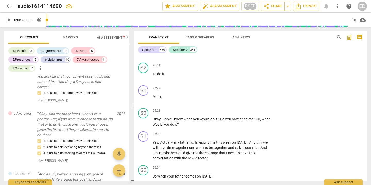
scroll to position [2835, 0]
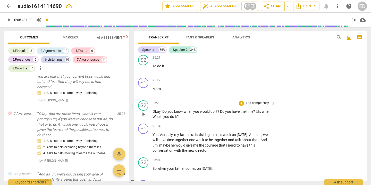
click at [262, 101] on p "Add competency" at bounding box center [257, 103] width 24 height 5
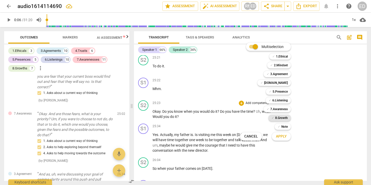
click at [281, 117] on b "8.Growth" at bounding box center [281, 118] width 13 height 6
click at [310, 140] on div at bounding box center [185, 92] width 371 height 185
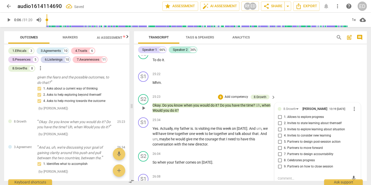
scroll to position [2842, 0]
click at [301, 145] on span "6. Partners to move forward" at bounding box center [303, 147] width 39 height 5
click at [284, 144] on input "6. Partners to move forward" at bounding box center [280, 147] width 8 height 6
checkbox input "true"
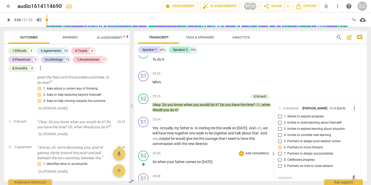
click at [271, 157] on div "26:04 + Add competency keyboard_arrow_right So when your father comes [DATE] ." at bounding box center [214, 159] width 124 height 19
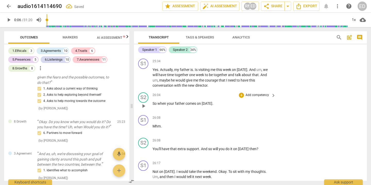
scroll to position [2907, 0]
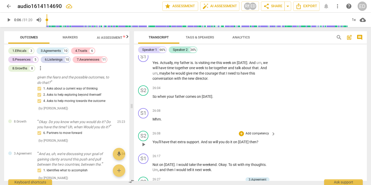
click at [261, 131] on p "Add competency" at bounding box center [257, 133] width 24 height 5
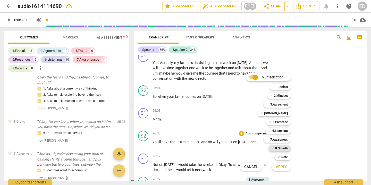
click at [281, 146] on b "8.Growth" at bounding box center [281, 148] width 13 height 6
click at [303, 149] on div at bounding box center [185, 92] width 371 height 185
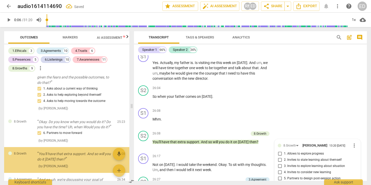
scroll to position [2992, 0]
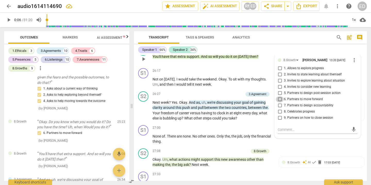
click at [279, 96] on input "6. Partners to move forward" at bounding box center [280, 99] width 8 height 6
checkbox input "true"
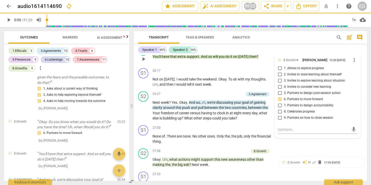
click at [279, 90] on input "5. Partners to design post-session action" at bounding box center [280, 93] width 8 height 6
checkbox input "true"
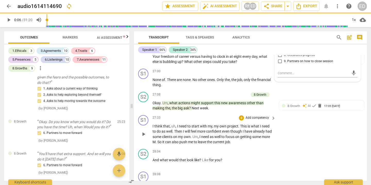
scroll to position [3049, 0]
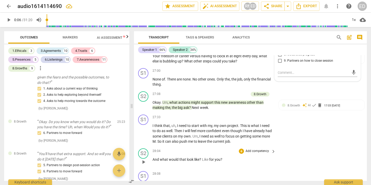
click at [258, 149] on p "Add competency" at bounding box center [257, 151] width 24 height 5
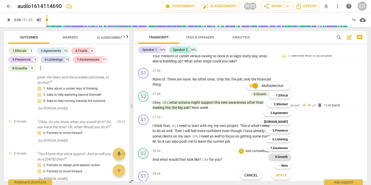
click at [283, 157] on b "8.Growth" at bounding box center [281, 156] width 13 height 6
click at [332, 140] on div at bounding box center [185, 92] width 371 height 185
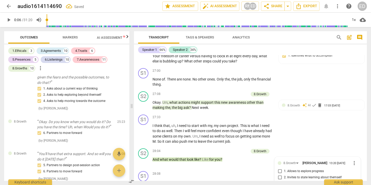
scroll to position [3152, 0]
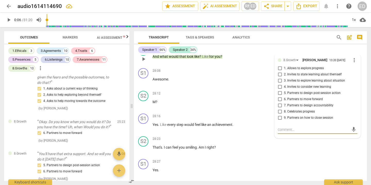
click at [291, 97] on span "6. Partners to move forward" at bounding box center [303, 99] width 39 height 5
click at [284, 96] on input "6. Partners to move forward" at bounding box center [280, 99] width 8 height 6
checkbox input "true"
click at [290, 103] on span "7. Partners to design accountability" at bounding box center [308, 105] width 49 height 5
click at [284, 102] on input "7. Partners to design accountability" at bounding box center [280, 105] width 8 height 6
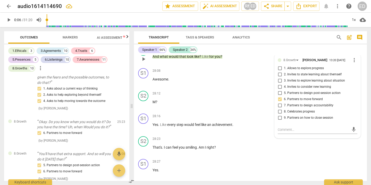
checkbox input "true"
click at [254, 157] on div "S1 play_arrow pause 28:27 + Add competency keyboard_arrow_right Yes ." at bounding box center [250, 168] width 233 height 23
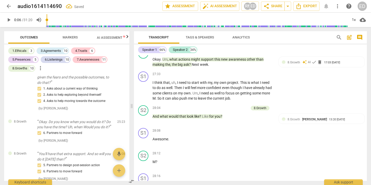
scroll to position [3074, 0]
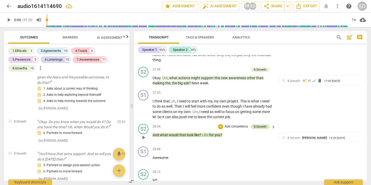
click at [262, 124] on div "8.Growth" at bounding box center [260, 126] width 13 height 5
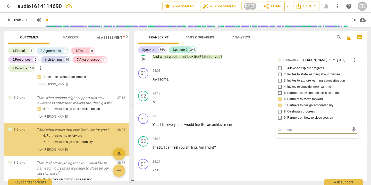
scroll to position [2162, 0]
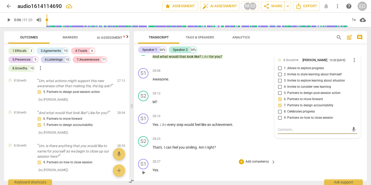
click at [265, 157] on div "S1 play_arrow pause 28:27 + Add competency keyboard_arrow_right Yes ." at bounding box center [250, 168] width 233 height 23
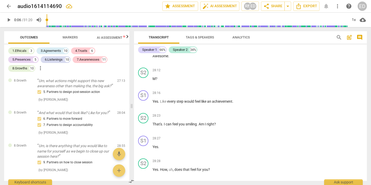
scroll to position [3182, 0]
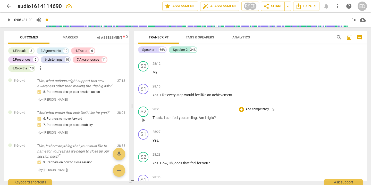
click at [248, 107] on p "Add competency" at bounding box center [257, 109] width 24 height 5
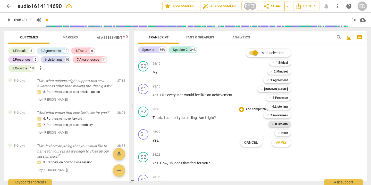
click at [277, 122] on b "8.Growth" at bounding box center [281, 124] width 13 height 6
click at [246, 125] on div "Multiselection m ✓ 1.Ethical 1 ✓ 2.Mindset 2 ✓ 3.Agreement 3 ✓ [DOMAIN_NAME] 4 …" at bounding box center [269, 97] width 63 height 100
click at [323, 116] on div at bounding box center [185, 92] width 371 height 185
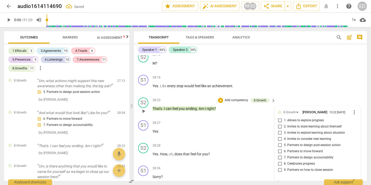
scroll to position [3191, 0]
click at [279, 160] on input "8. Celebrates progress" at bounding box center [280, 163] width 8 height 6
checkbox input "true"
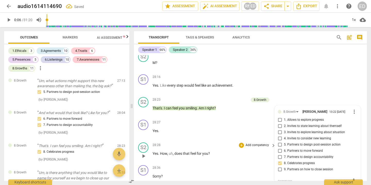
click at [257, 143] on p "Add competency" at bounding box center [257, 145] width 24 height 5
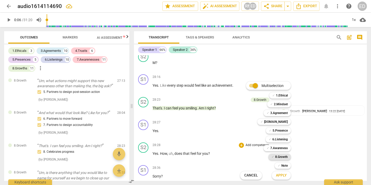
click at [279, 156] on b "8.Growth" at bounding box center [281, 156] width 13 height 6
click at [255, 148] on div "Multiselection m ✓ 1.Ethical 1 ✓ 2.Mindset 2 ✓ 3.Agreement 3 ✓ [DOMAIN_NAME] 4 …" at bounding box center [269, 130] width 63 height 100
click at [255, 134] on div "Multiselection m ✓ 1.Ethical 1 ✓ 2.Mindset 2 ✓ 3.Agreement 3 ✓ [DOMAIN_NAME] 4 …" at bounding box center [269, 130] width 63 height 100
click at [250, 159] on div "Multiselection m ✓ 1.Ethical 1 ✓ 2.Mindset 2 ✓ 3.Agreement 3 ✓ [DOMAIN_NAME] 4 …" at bounding box center [269, 130] width 63 height 100
click at [283, 175] on span "Apply" at bounding box center [281, 175] width 11 height 5
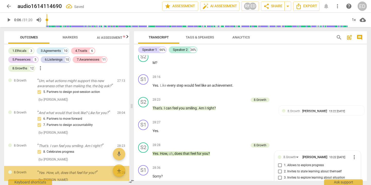
scroll to position [3288, 0]
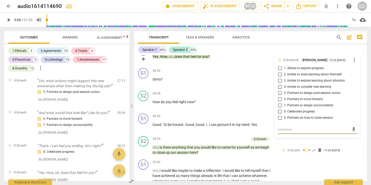
click at [279, 84] on input "4. Invites to consider new learning" at bounding box center [280, 87] width 8 height 6
checkbox input "true"
click at [307, 109] on span "8. Celebrates progress" at bounding box center [299, 111] width 31 height 5
click at [284, 108] on input "8. Celebrates progress" at bounding box center [280, 111] width 8 height 6
checkbox input "true"
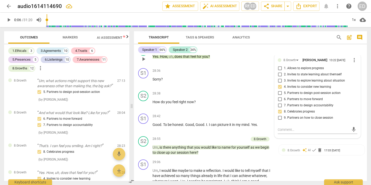
scroll to position [3285, 0]
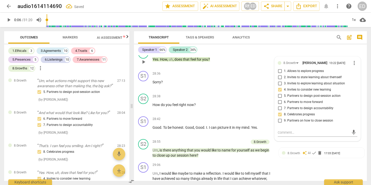
click at [306, 118] on span "9. Partners on how to close session" at bounding box center [308, 120] width 49 height 5
click at [284, 117] on input "9. Partners on how to close session" at bounding box center [280, 120] width 8 height 6
checkbox input "true"
click at [303, 167] on div "S1 play_arrow pause 29:06 + Add competency keyboard_arrow_right Um , I would li…" at bounding box center [250, 185] width 233 height 50
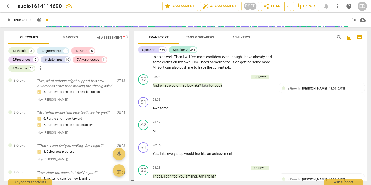
scroll to position [2892, 0]
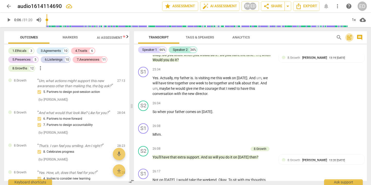
click at [351, 38] on span "post_add" at bounding box center [349, 37] width 6 height 6
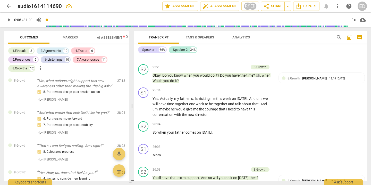
scroll to position [12, 0]
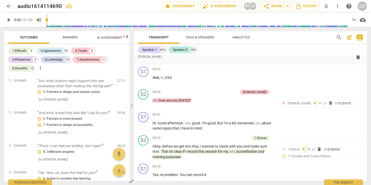
click at [361, 38] on span "comment" at bounding box center [359, 37] width 6 height 6
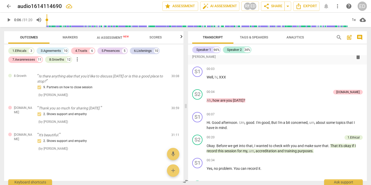
scroll to position [1905, 0]
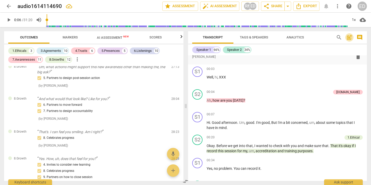
click at [349, 38] on span "post_add" at bounding box center [349, 37] width 6 height 6
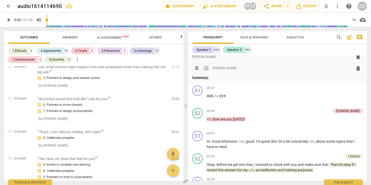
click at [208, 69] on span "format_list_bulleted" at bounding box center [206, 68] width 6 height 6
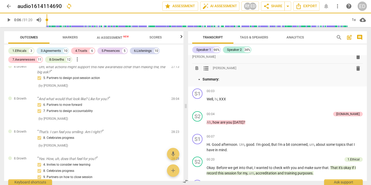
click at [208, 69] on span "format_list_bulleted" at bounding box center [206, 68] width 6 height 6
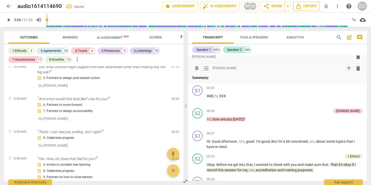
click at [311, 6] on span "Export" at bounding box center [306, 6] width 22 height 6
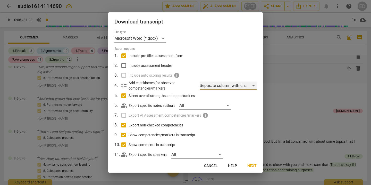
click at [226, 87] on div "Separate column with check marks" at bounding box center [228, 85] width 57 height 8
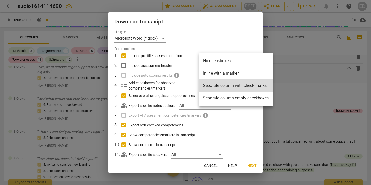
click at [226, 87] on li "Separate column with check marks" at bounding box center [236, 85] width 74 height 12
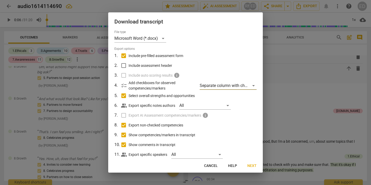
click at [124, 54] on input "Include pre-filled assessment form" at bounding box center [124, 56] width 10 height 10
checkbox input "false"
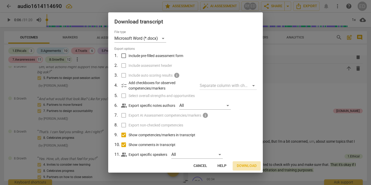
click at [245, 165] on span "Download" at bounding box center [247, 165] width 20 height 5
